Goal: Task Accomplishment & Management: Complete application form

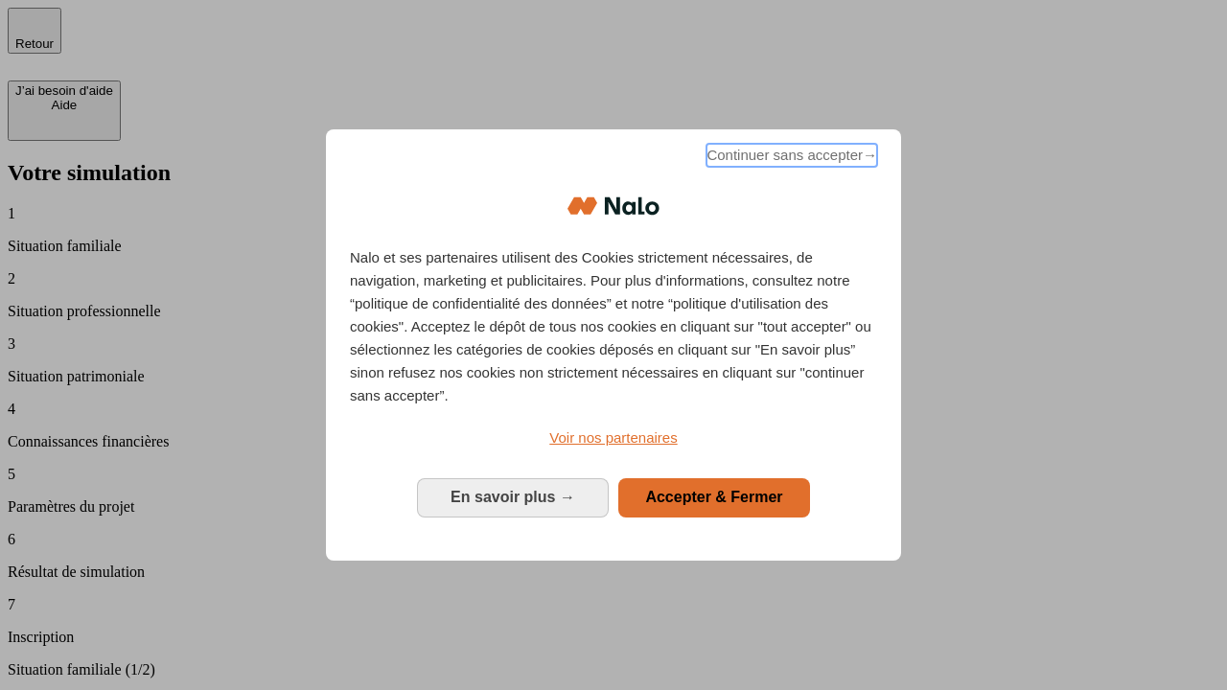
click at [790, 158] on span "Continuer sans accepter →" at bounding box center [792, 155] width 171 height 23
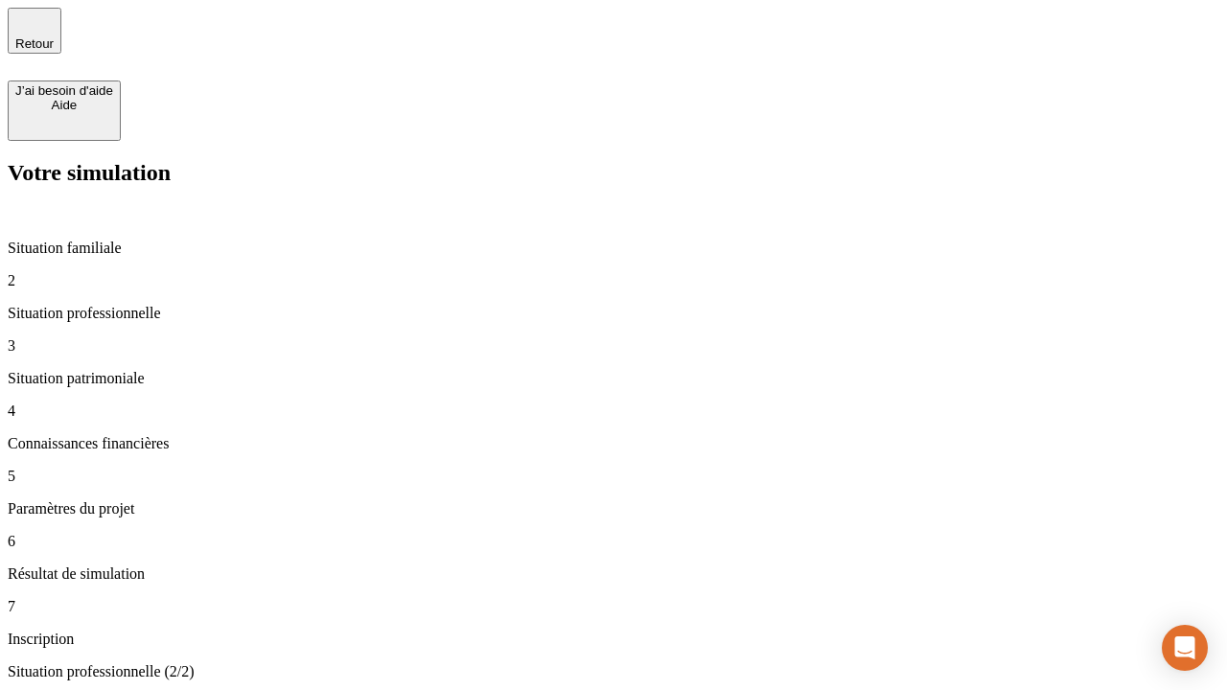
type input "30 000"
type input "40 000"
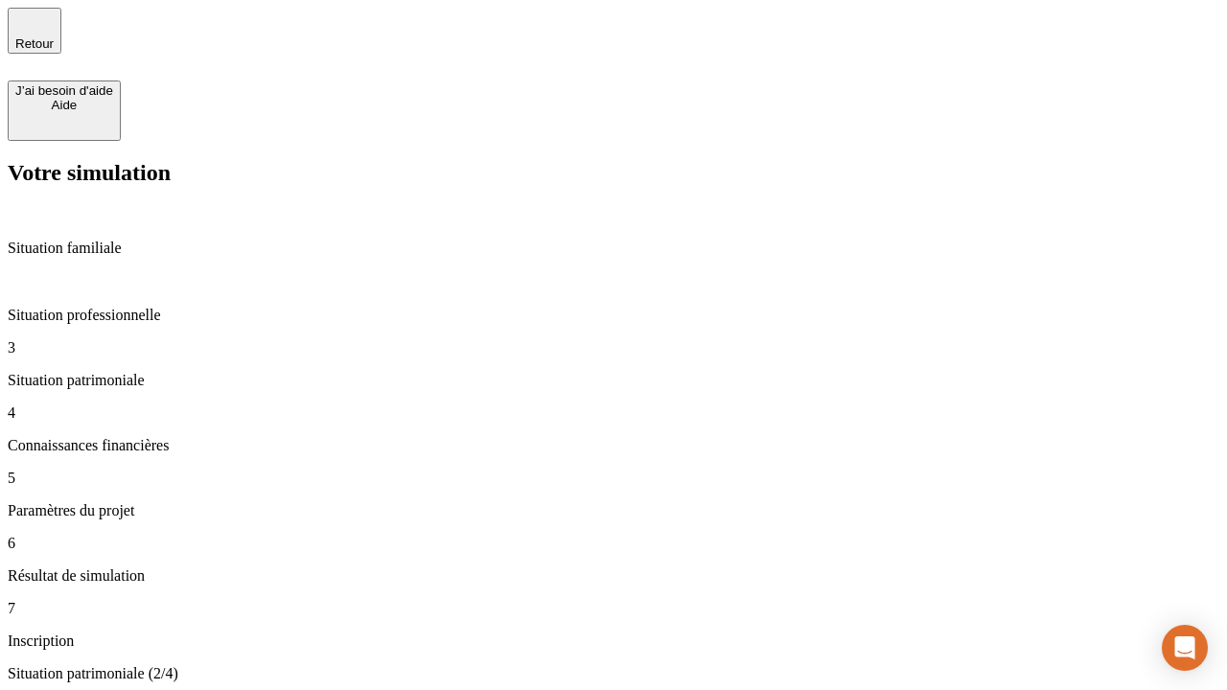
type input "1 100"
type input "20"
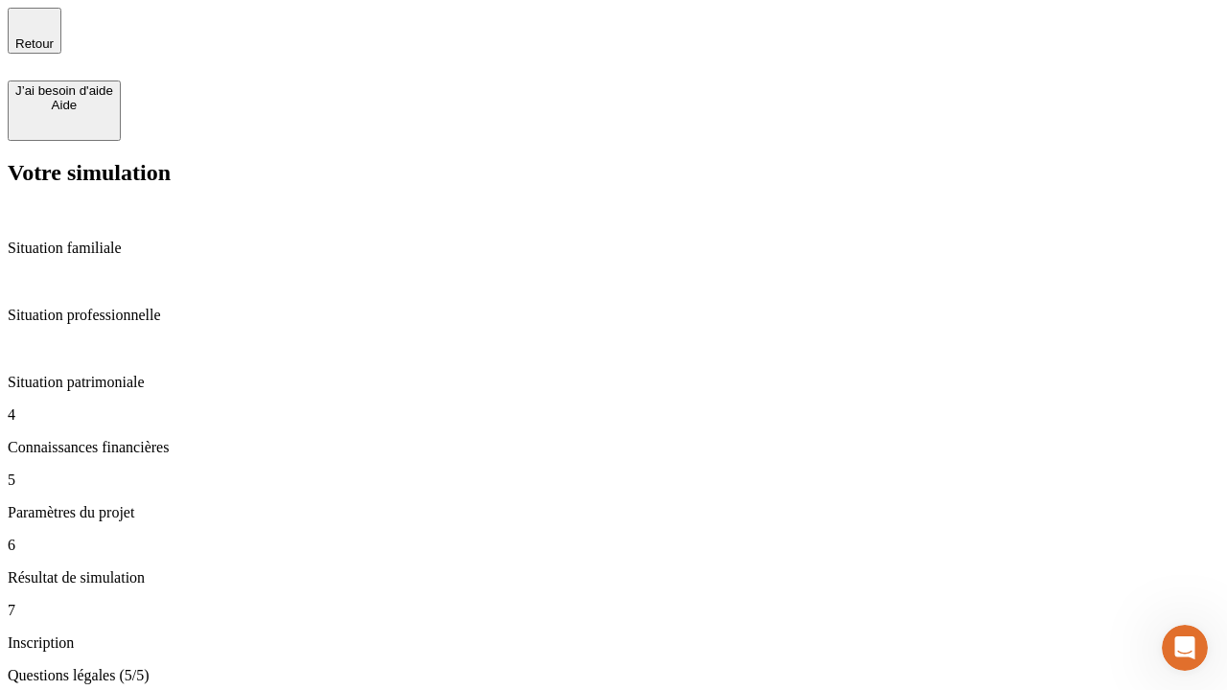
type input "40"
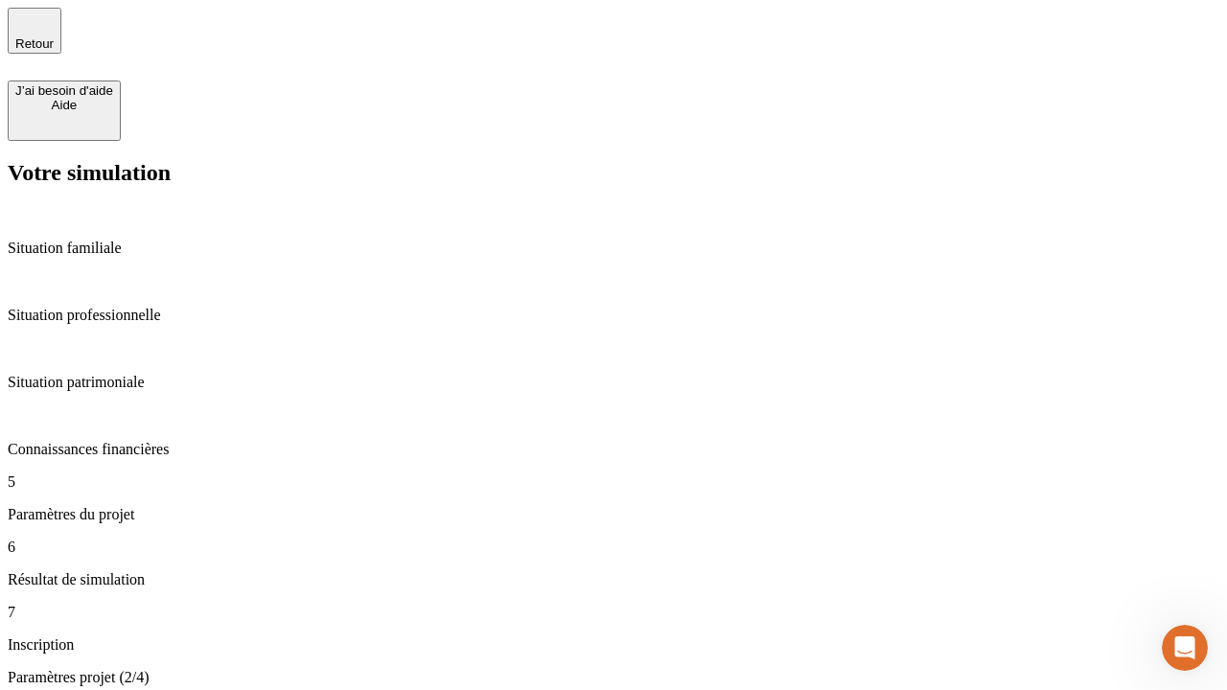
type input "50 000"
type input "640"
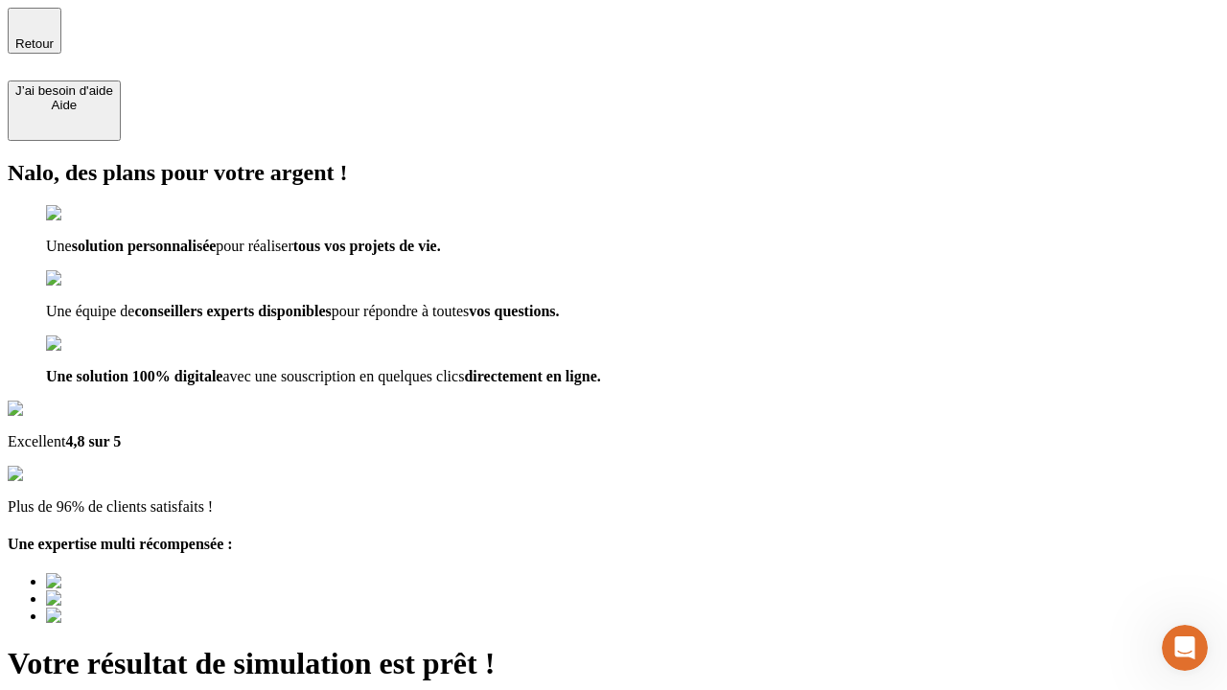
type input "[EMAIL_ADDRESS][DOMAIN_NAME]"
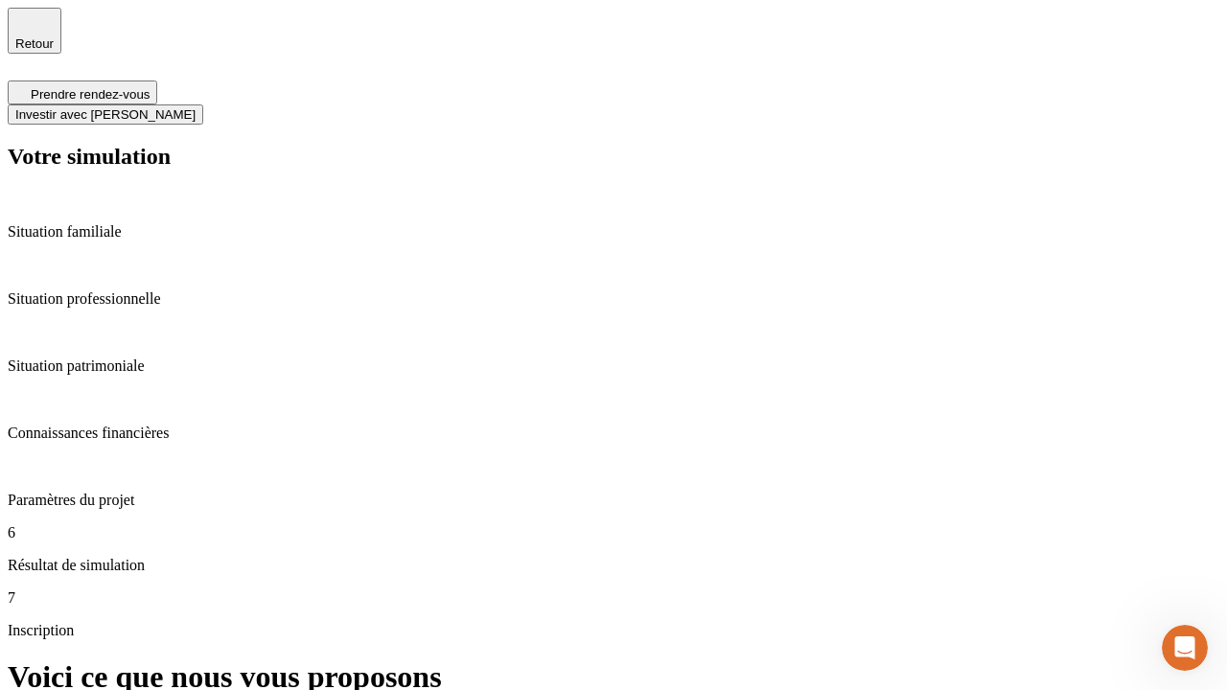
click at [196, 107] on span "Investir avec [PERSON_NAME]" at bounding box center [105, 114] width 180 height 14
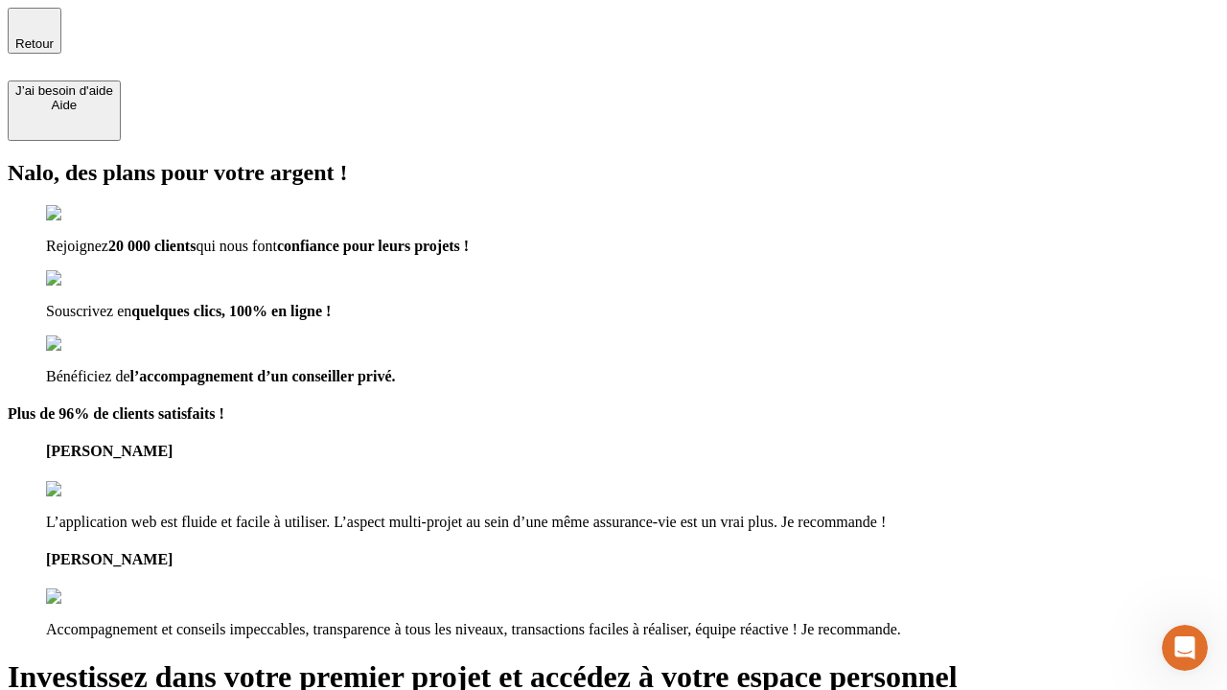
type input "[PERSON_NAME][EMAIL_ADDRESS][DOMAIN_NAME]"
